Goal: Find specific fact: Find specific fact

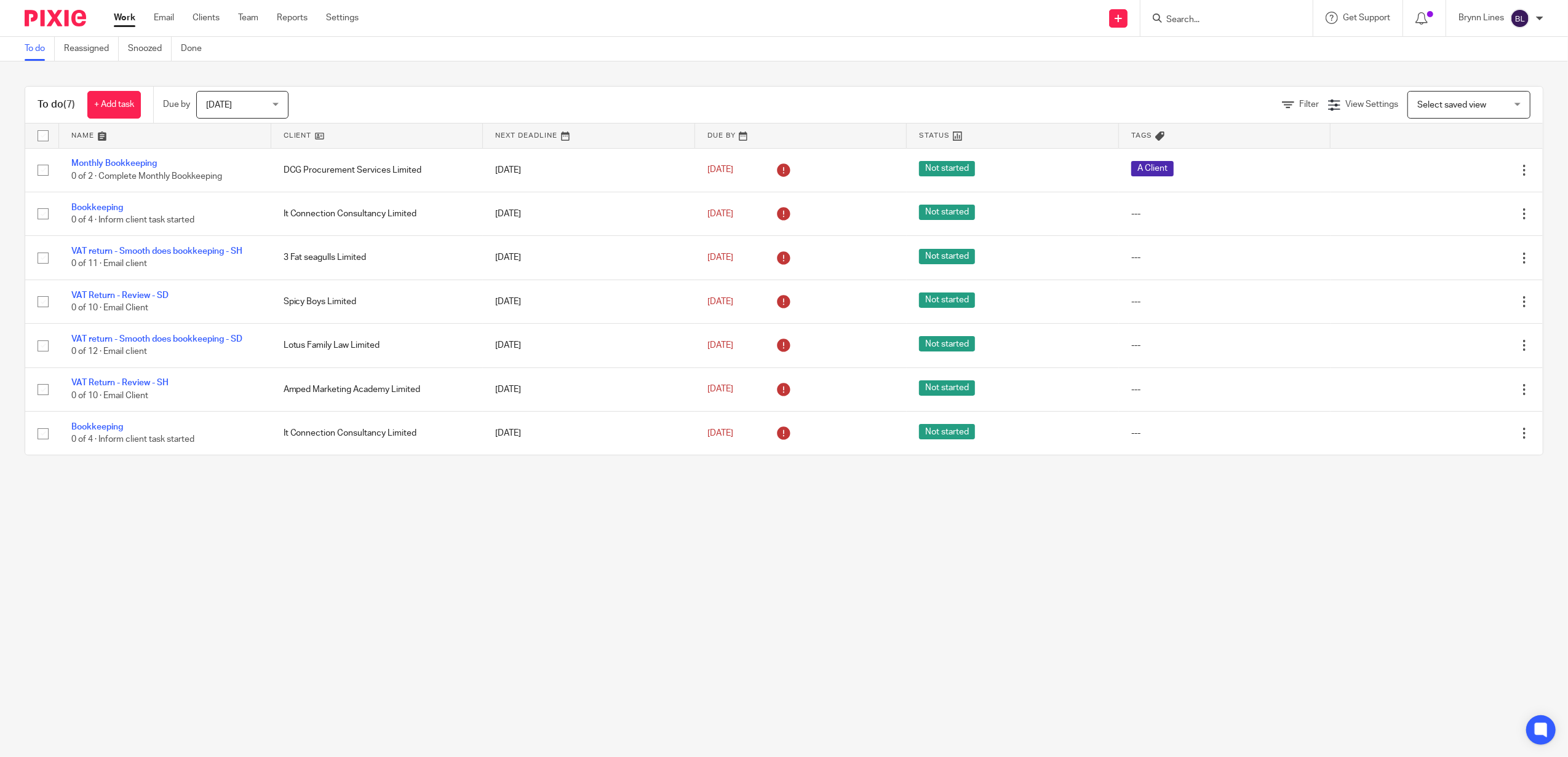
click at [1194, 23] on input "Search" at bounding box center [1220, 21] width 111 height 11
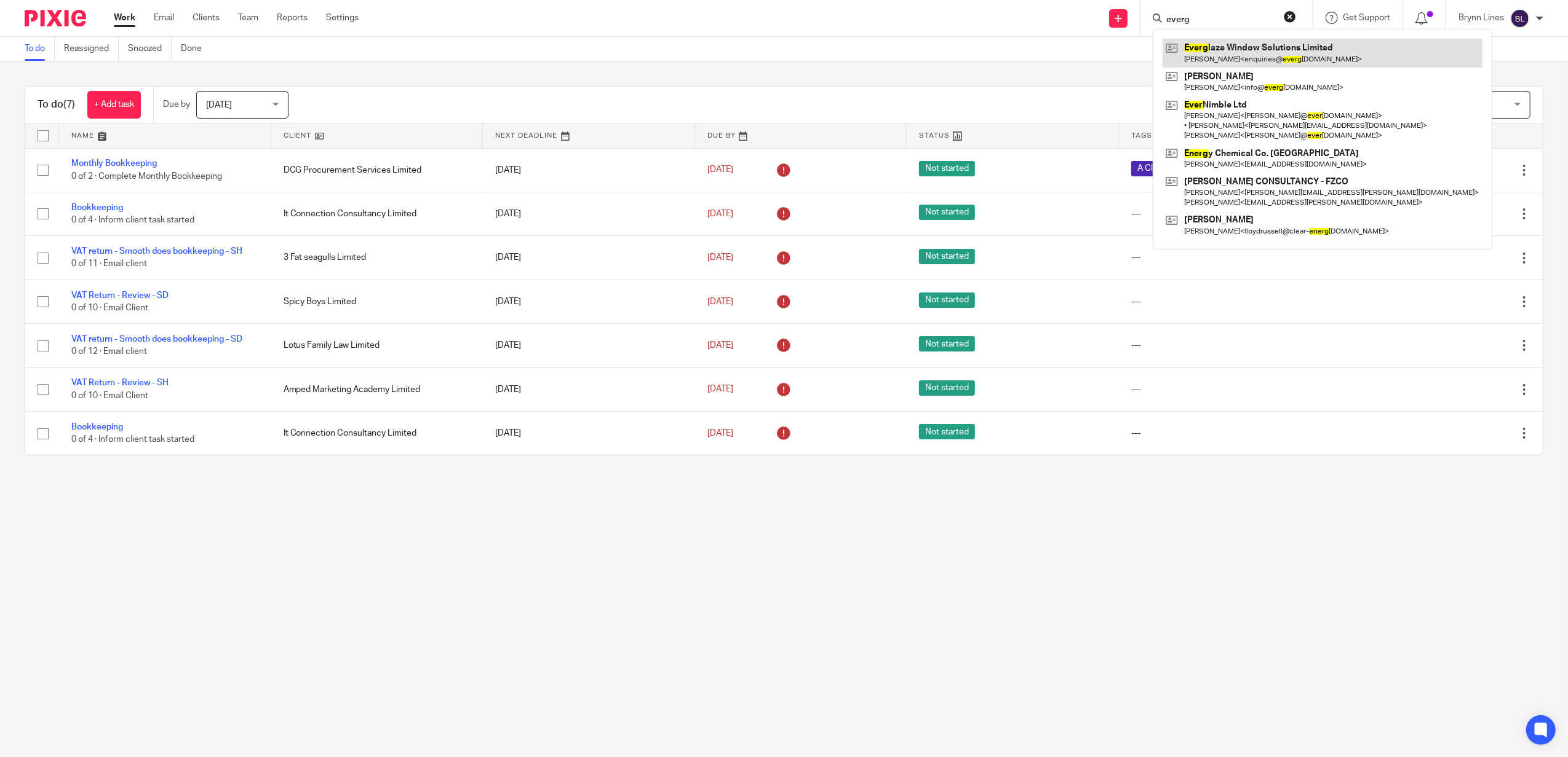
type input "everg"
click at [1203, 55] on link at bounding box center [1322, 53] width 320 height 28
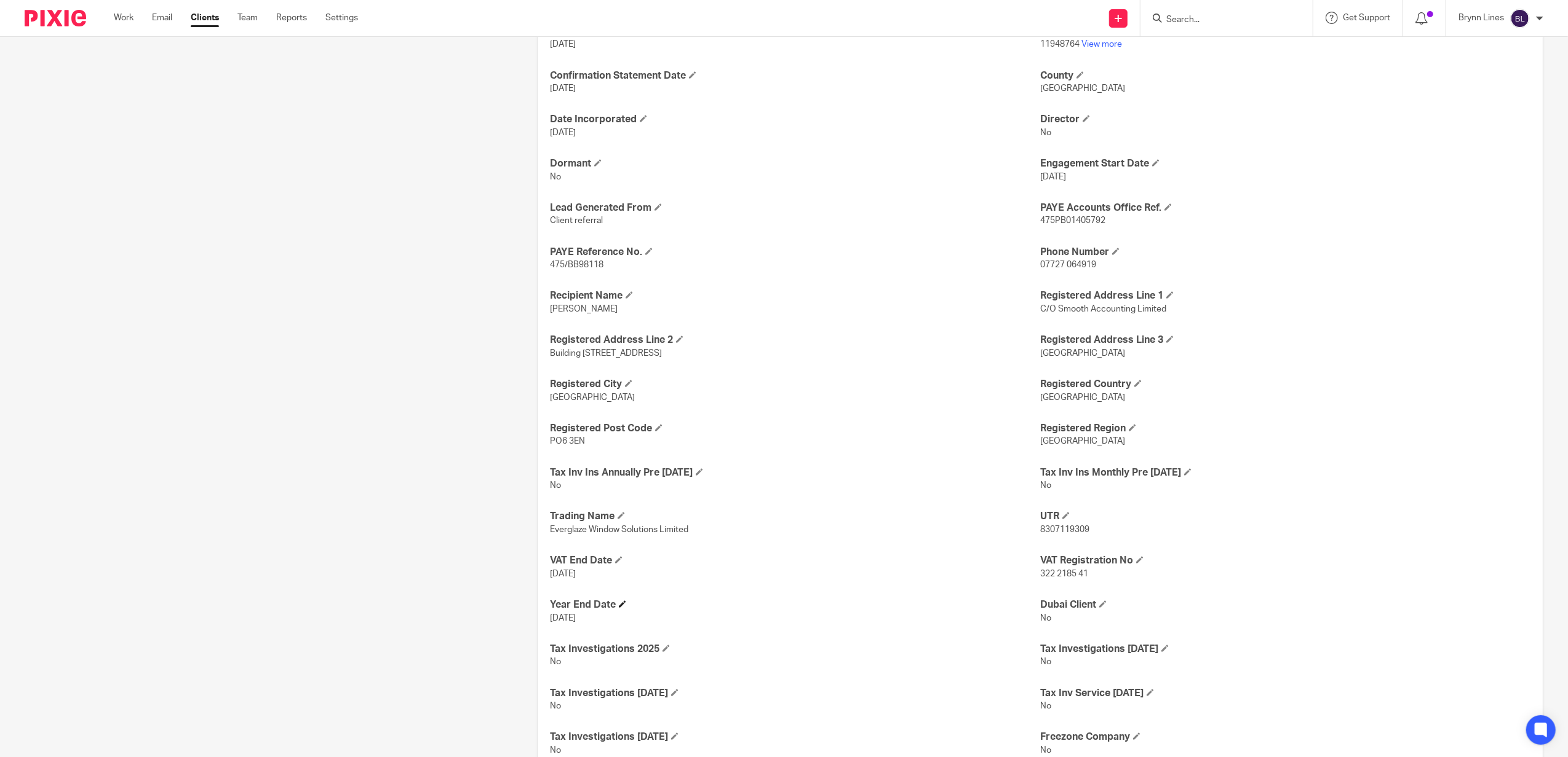
scroll to position [738, 0]
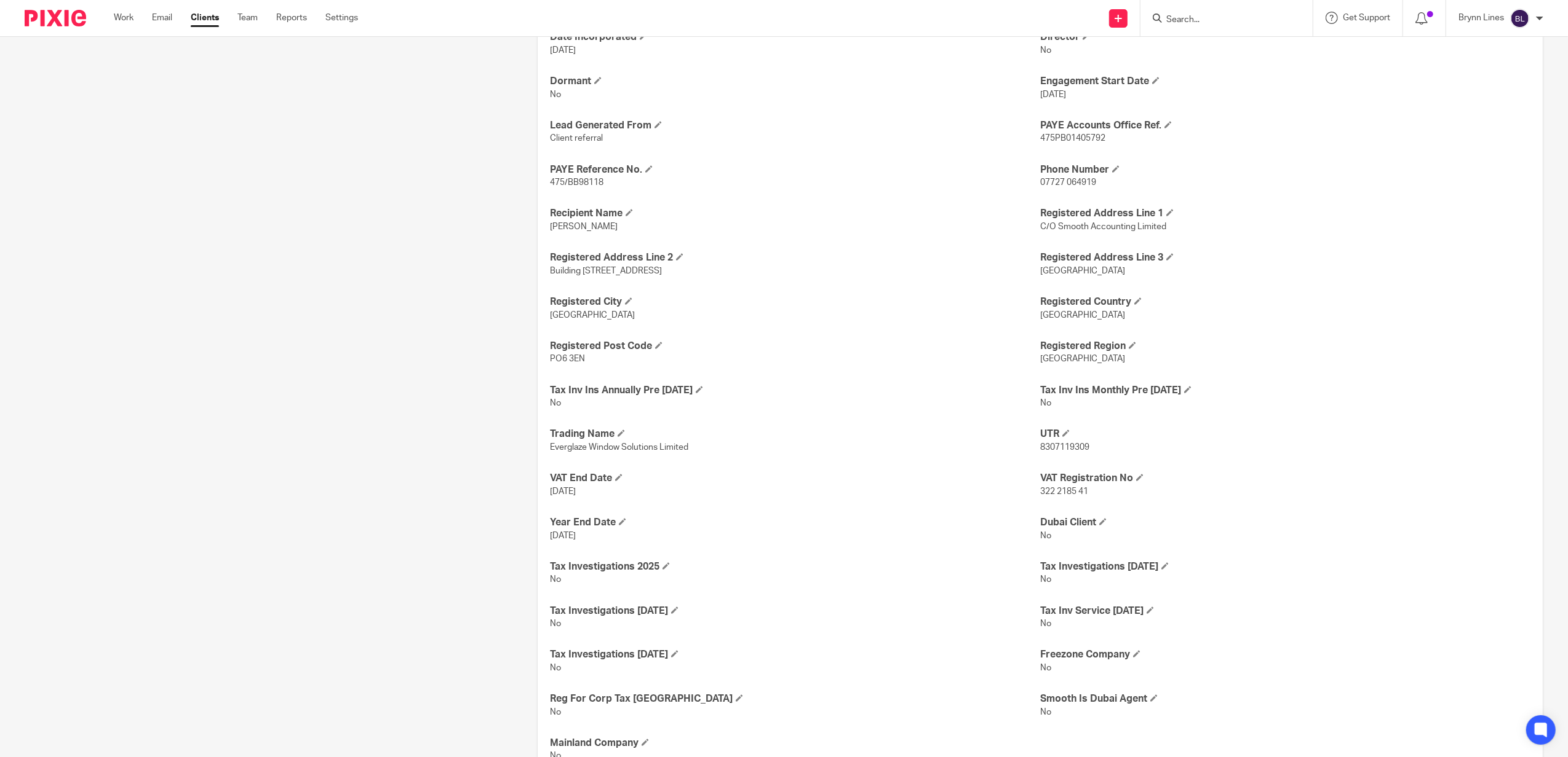
click at [1069, 449] on span "8307119309" at bounding box center [1064, 448] width 49 height 8
copy span "8307119309"
